Goal: Complete application form: Complete application form

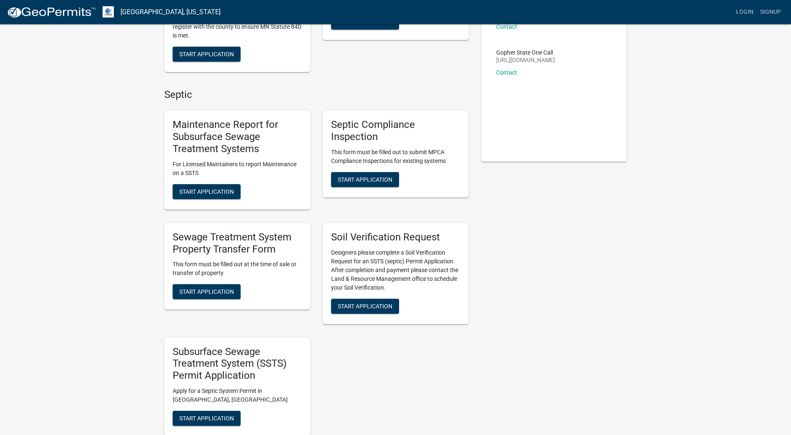
scroll to position [125, 0]
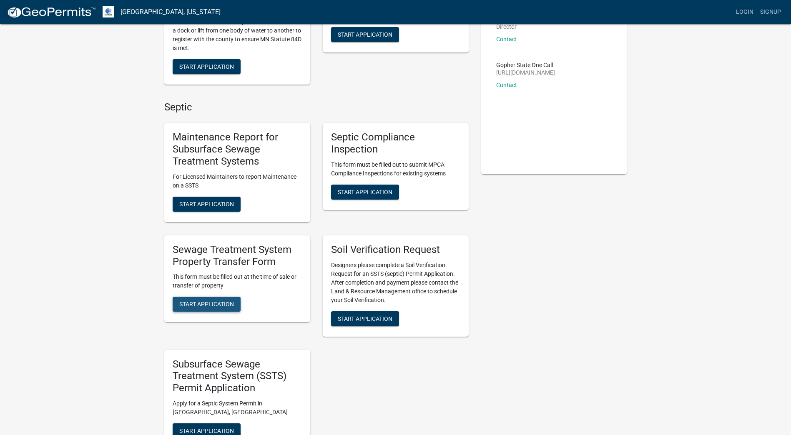
click at [192, 305] on span "Start Application" at bounding box center [206, 304] width 55 height 7
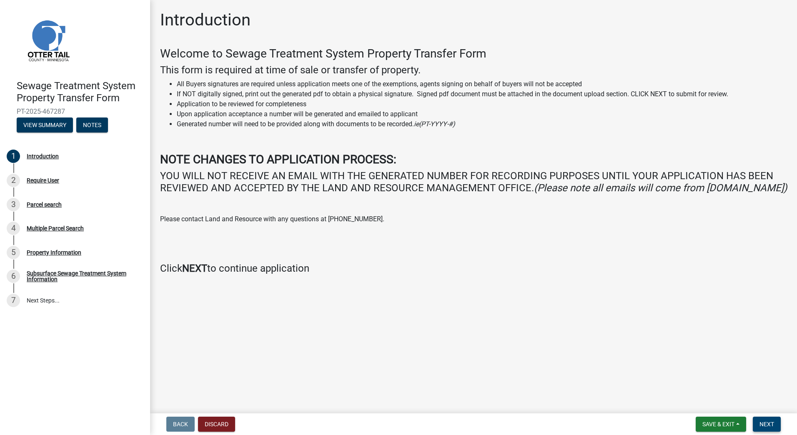
click at [764, 422] on span "Next" at bounding box center [766, 424] width 15 height 7
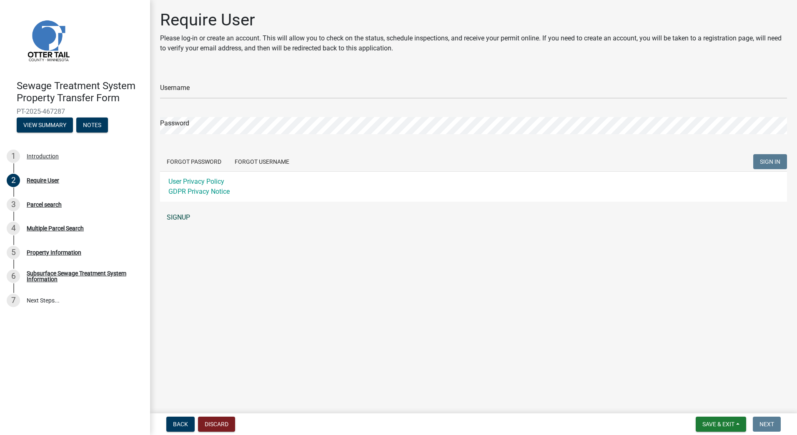
click at [182, 215] on link "SIGNUP" at bounding box center [473, 217] width 627 height 17
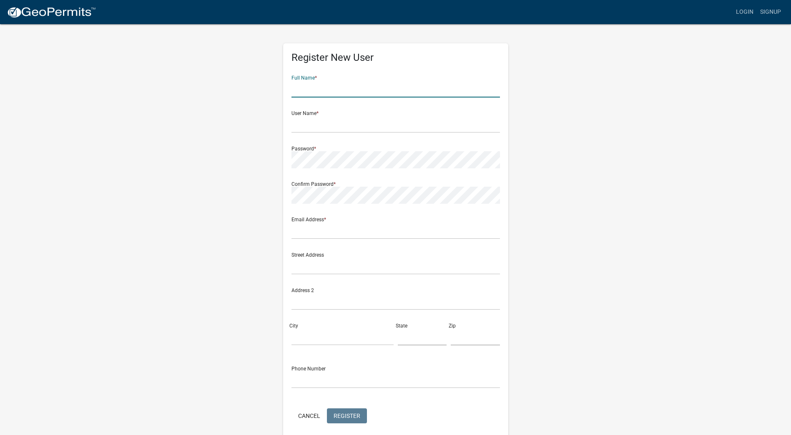
click at [325, 87] on input "text" at bounding box center [395, 88] width 208 height 17
click at [314, 87] on input "[PERSON_NAME]" at bounding box center [395, 88] width 208 height 17
type input "[PERSON_NAME]"
click at [300, 126] on input "text" at bounding box center [395, 124] width 208 height 17
type input "bklebe"
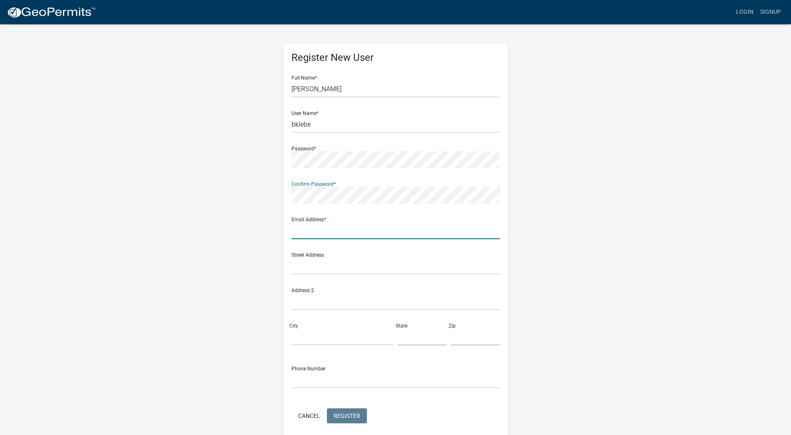
click at [297, 229] on input "text" at bounding box center [395, 230] width 208 height 17
type input "[EMAIL_ADDRESS][DOMAIN_NAME]"
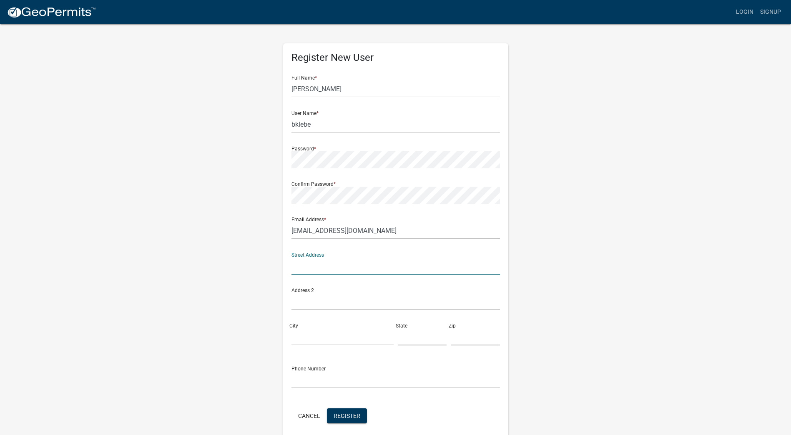
click at [297, 268] on input "text" at bounding box center [395, 266] width 208 height 17
type input "[GEOGRAPHIC_DATA][PERSON_NAME]"
click at [300, 334] on input "City" at bounding box center [342, 336] width 102 height 17
type input "Pelican Rapids"
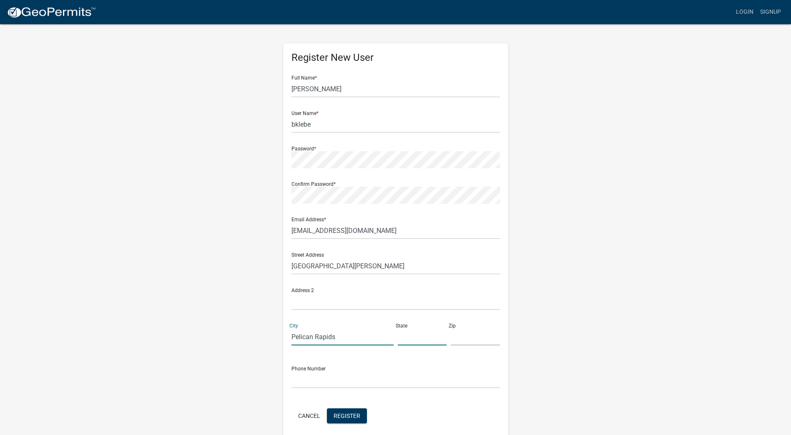
click at [408, 340] on input "text" at bounding box center [422, 336] width 49 height 17
type input "MN"
click at [461, 339] on input "text" at bounding box center [475, 336] width 49 height 17
type input "56572"
click at [303, 381] on input "text" at bounding box center [395, 379] width 208 height 17
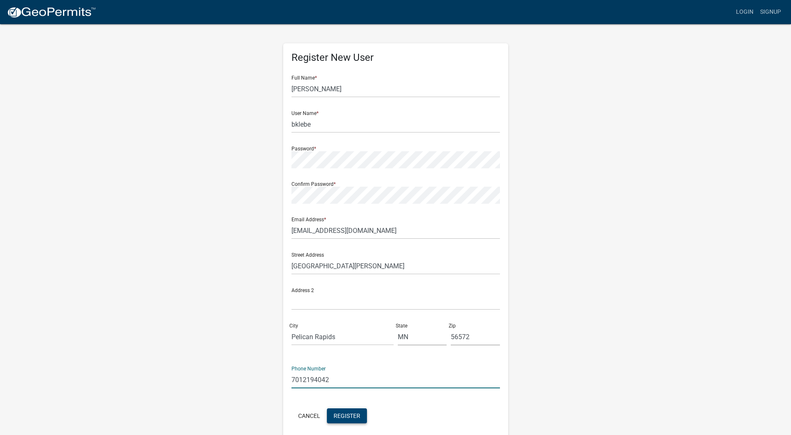
type input "7012194042"
click at [338, 414] on span "Register" at bounding box center [346, 415] width 27 height 7
